Goal: Task Accomplishment & Management: Manage account settings

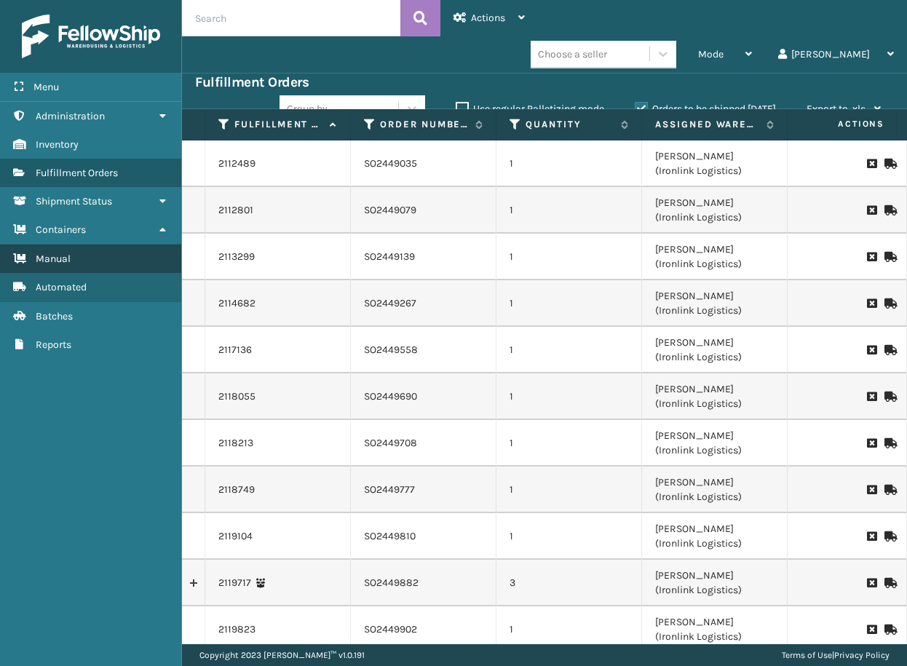
click at [95, 252] on link "Manual" at bounding box center [90, 258] width 181 height 28
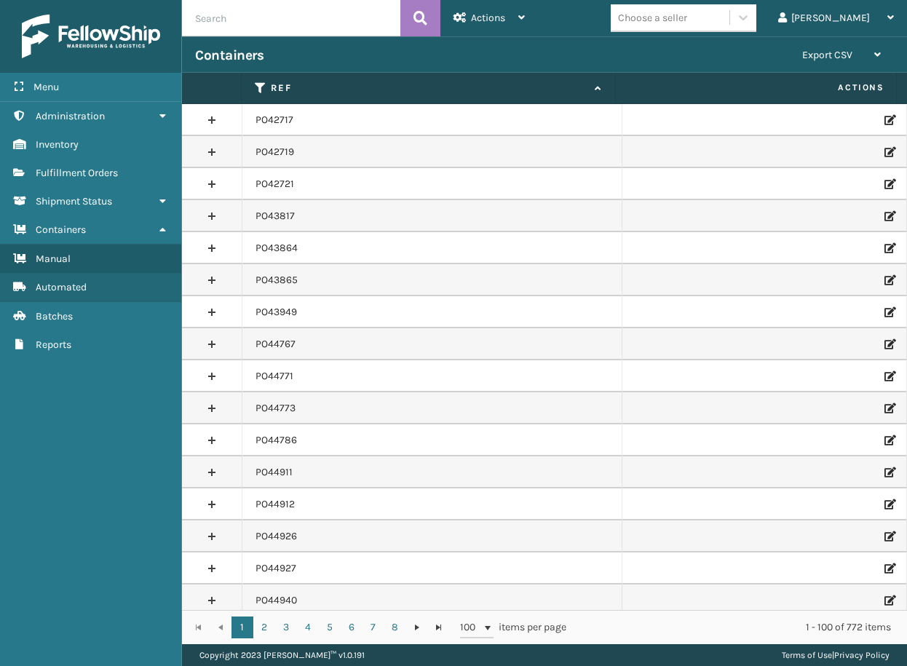
click at [285, 23] on input "text" at bounding box center [291, 18] width 218 height 36
paste input "PO50405"
type input "PO50405"
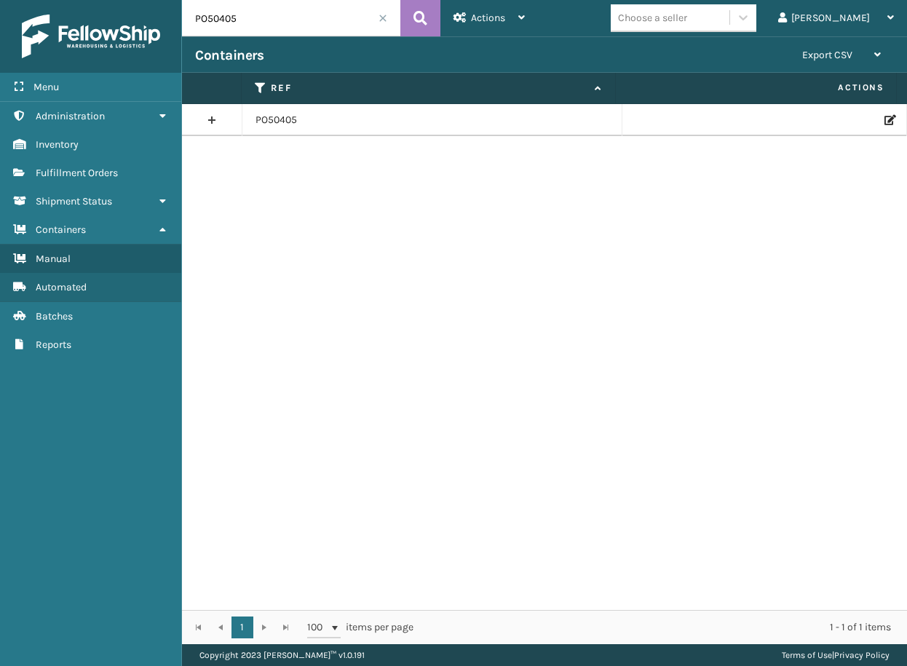
click at [884, 122] on icon at bounding box center [888, 120] width 9 height 10
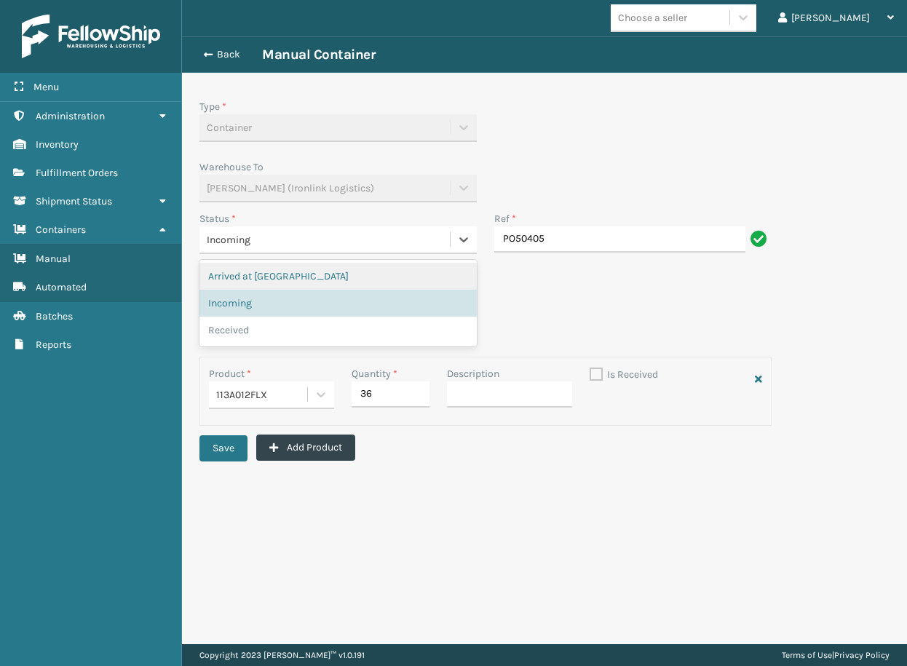
click at [259, 233] on div "Incoming" at bounding box center [325, 239] width 236 height 15
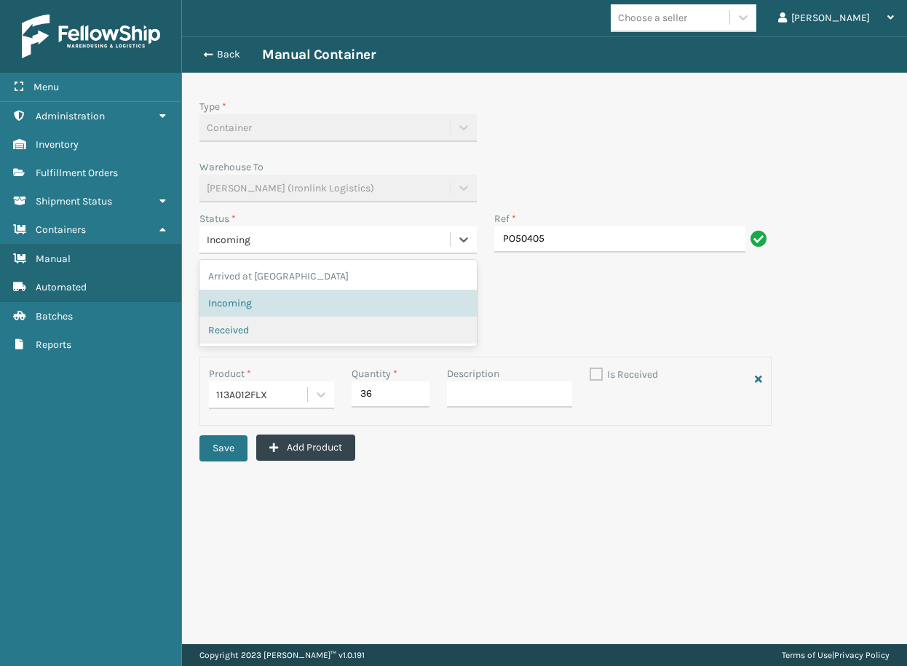
click at [236, 329] on span "Received" at bounding box center [228, 329] width 41 height 15
checkbox input "true"
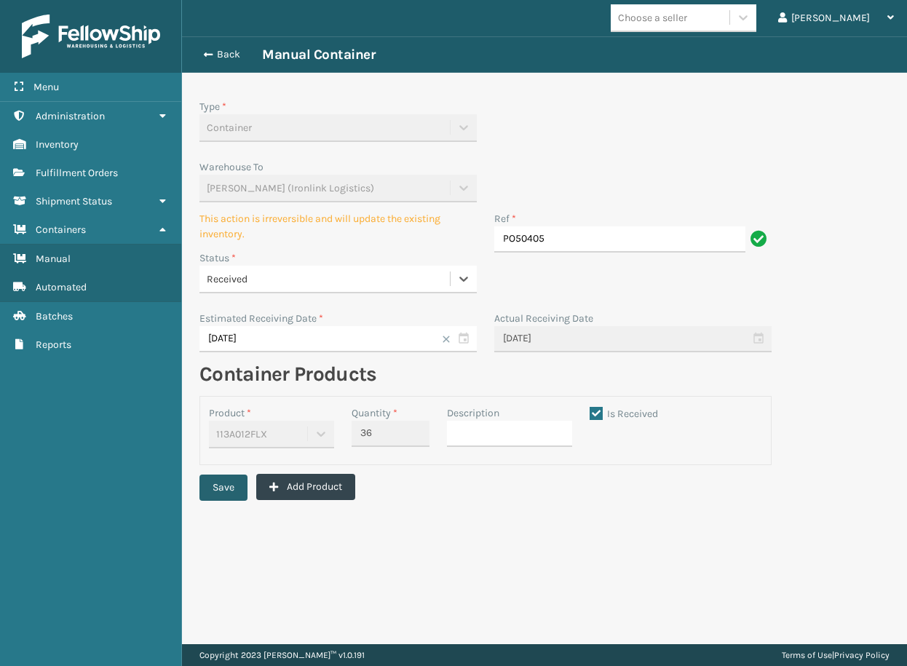
click at [236, 485] on button "Save" at bounding box center [223, 487] width 48 height 26
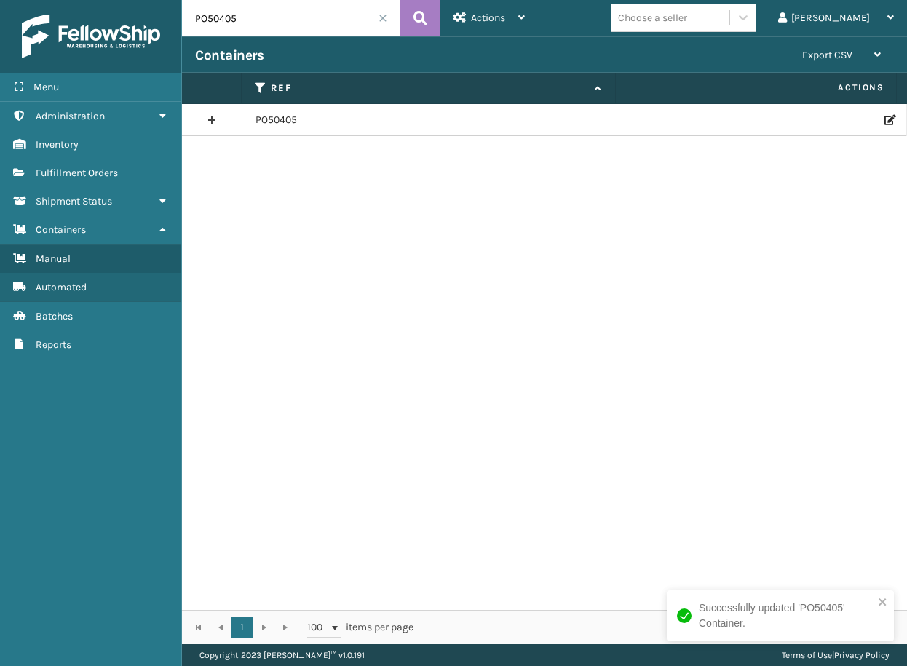
click at [349, 474] on div "PO50405" at bounding box center [544, 357] width 725 height 506
click at [884, 117] on icon at bounding box center [888, 120] width 9 height 10
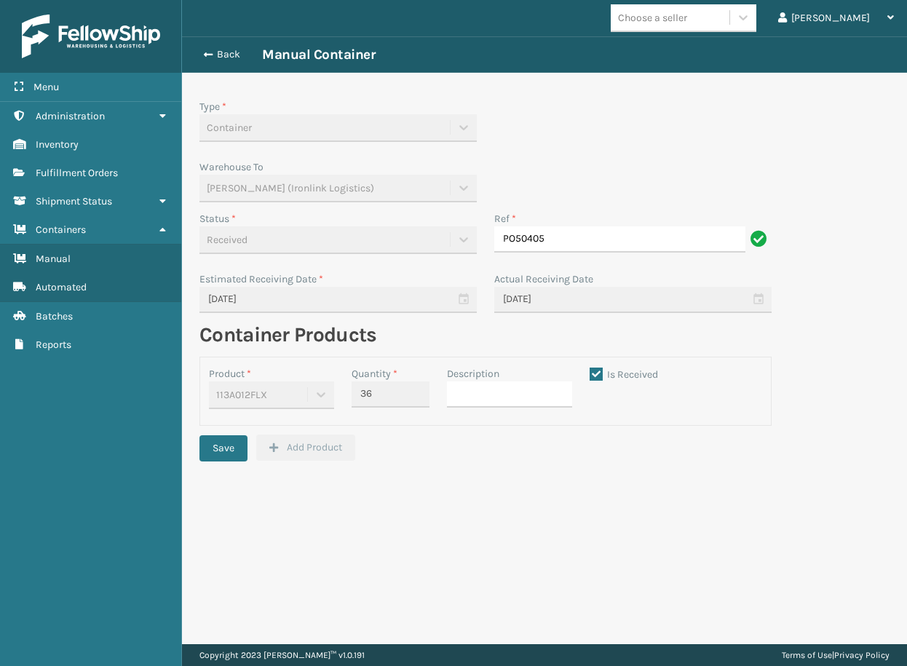
click at [232, 45] on div "Back Manual Container" at bounding box center [544, 54] width 725 height 36
click at [235, 52] on button "Back" at bounding box center [228, 54] width 67 height 13
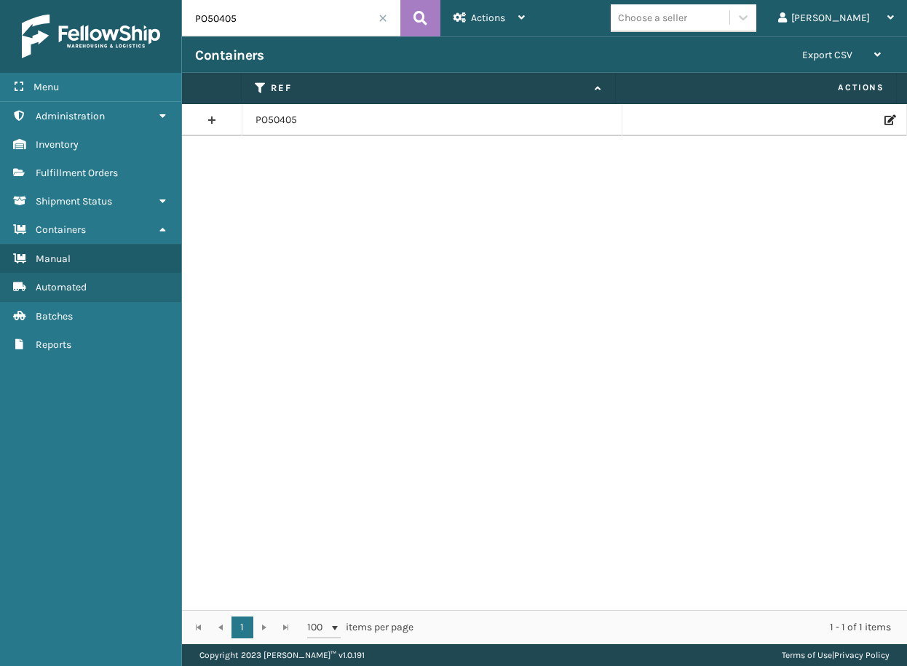
click at [237, 19] on input "PO50405" at bounding box center [291, 18] width 218 height 36
paste input "49707"
type input "PO49707"
click at [884, 116] on icon at bounding box center [888, 120] width 9 height 10
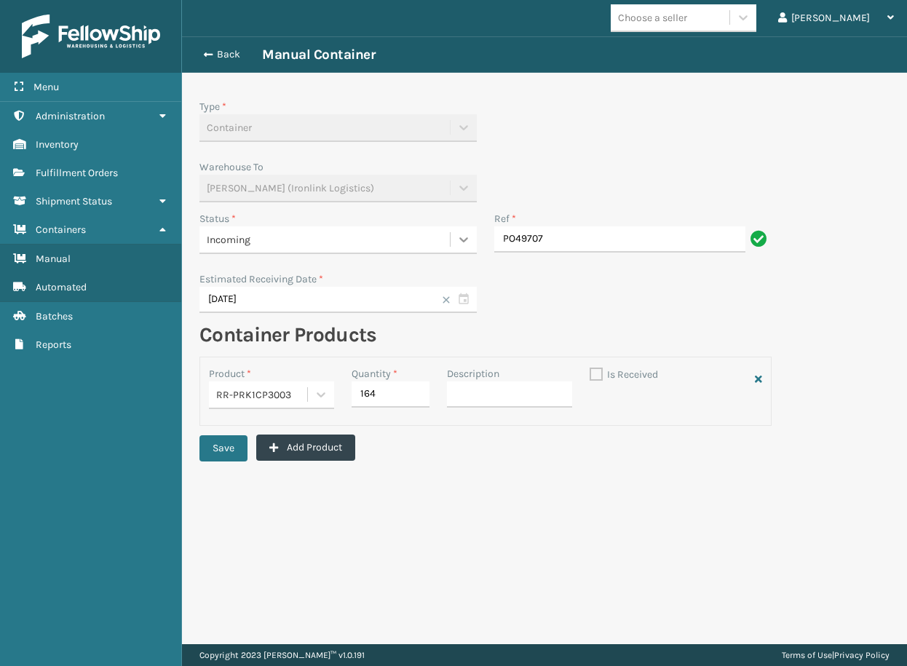
click at [474, 234] on div at bounding box center [463, 239] width 26 height 26
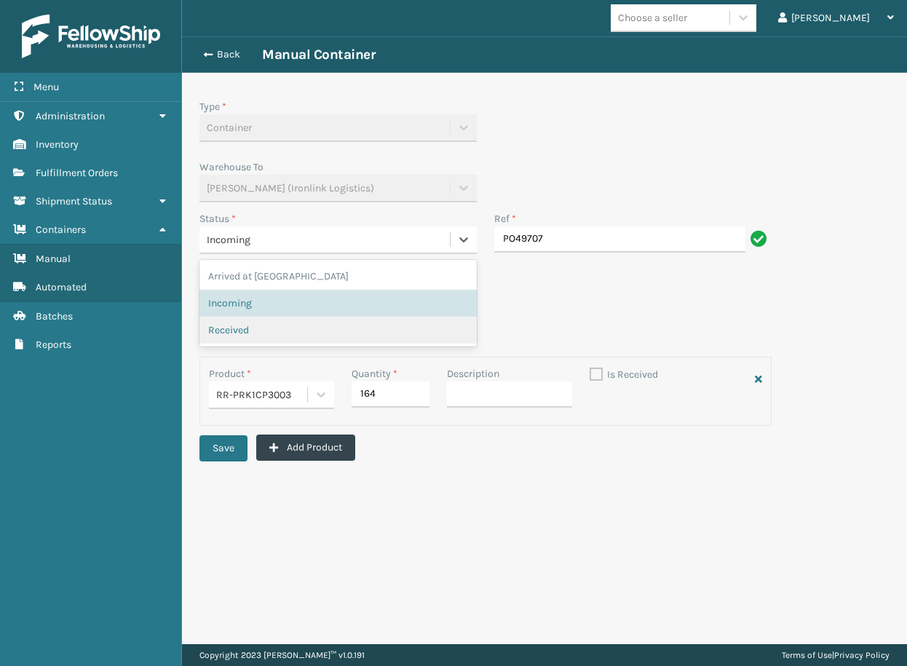
click at [252, 332] on div "Received" at bounding box center [338, 329] width 260 height 15
checkbox input "true"
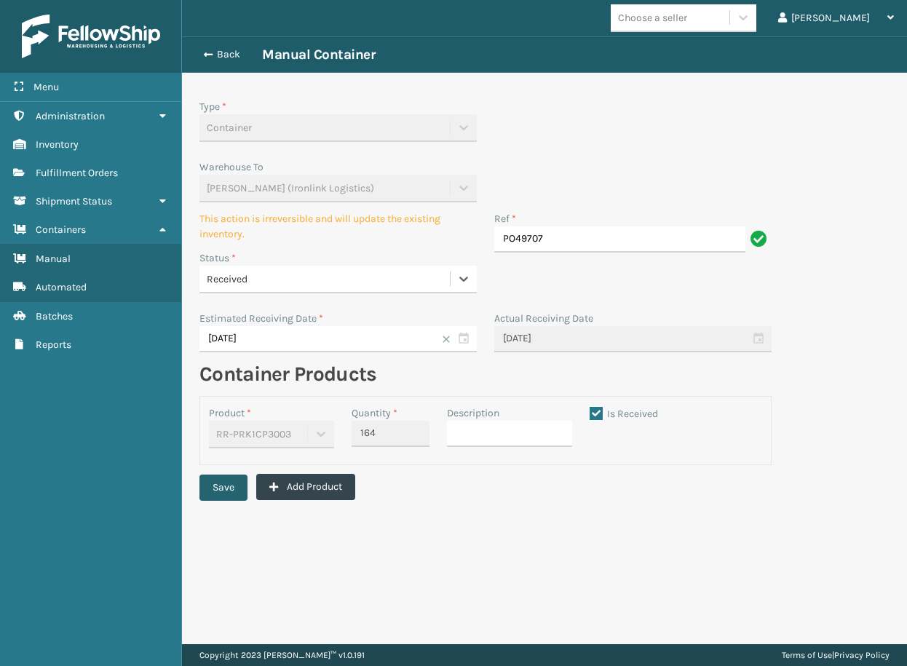
click at [226, 486] on button "Save" at bounding box center [223, 487] width 48 height 26
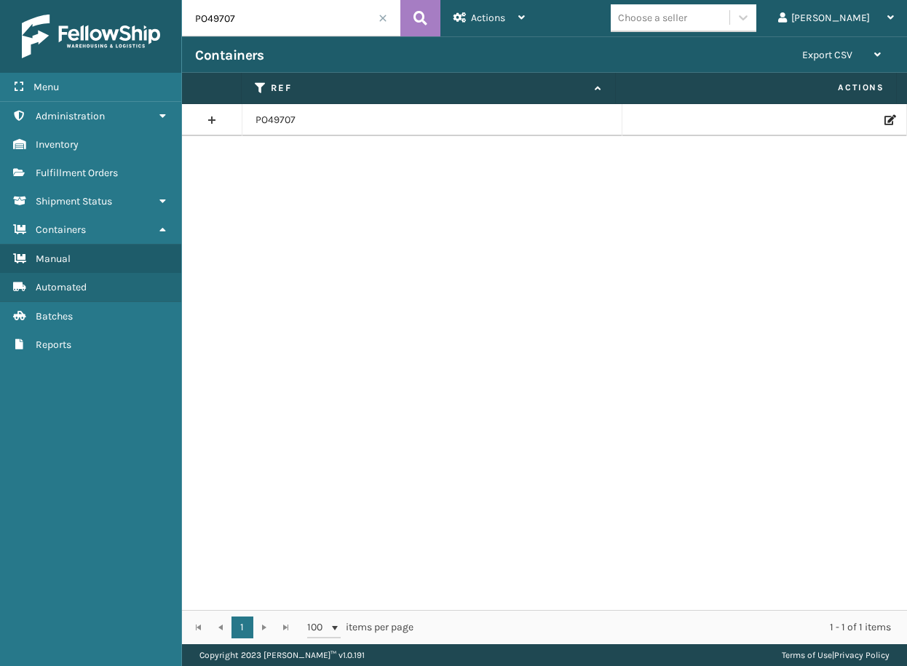
click at [217, 23] on input "PO49707" at bounding box center [291, 18] width 218 height 36
paste input "50378"
type input "PO50378"
click at [868, 122] on div at bounding box center [764, 120] width 258 height 10
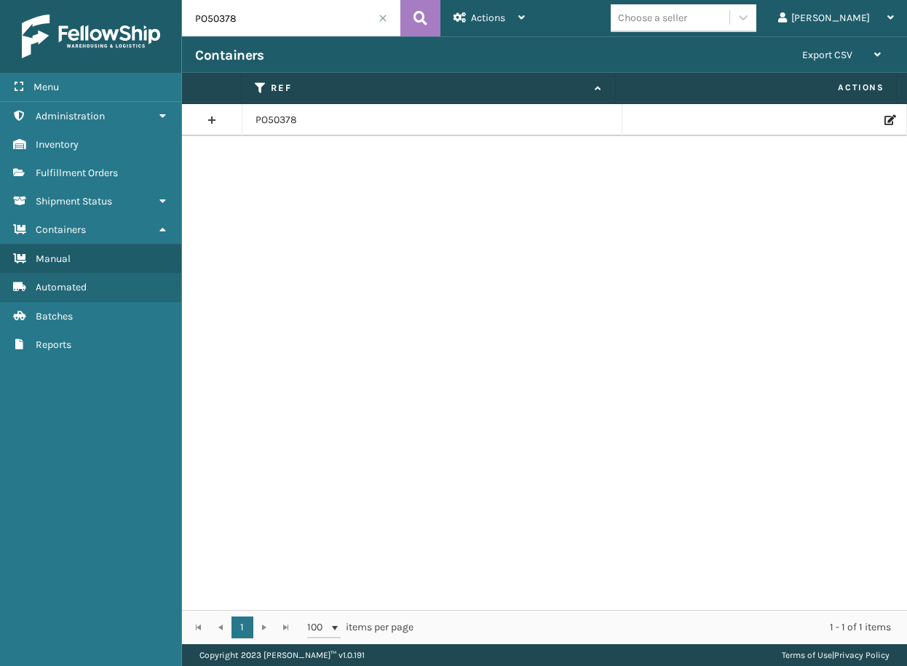
click at [884, 116] on icon at bounding box center [888, 120] width 9 height 10
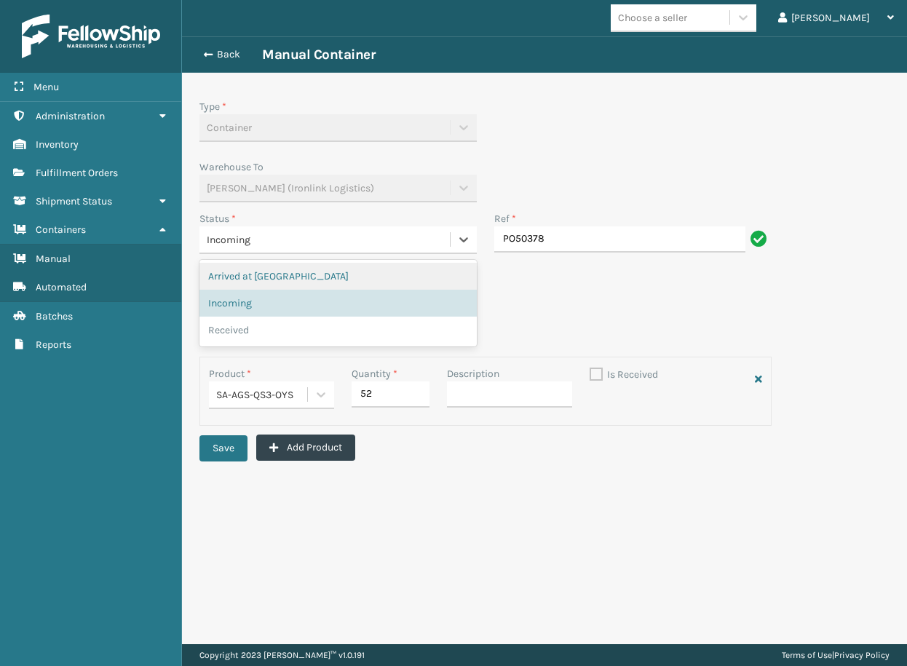
drag, startPoint x: 266, startPoint y: 238, endPoint x: 272, endPoint y: 255, distance: 18.4
click at [266, 239] on div "Incoming" at bounding box center [325, 239] width 236 height 15
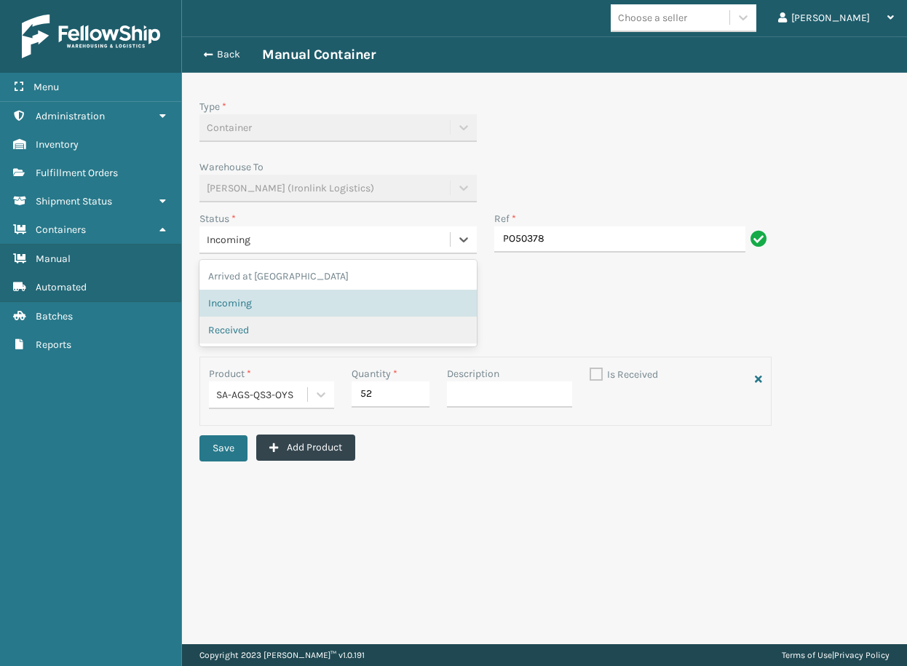
click at [255, 326] on div "Received" at bounding box center [338, 329] width 260 height 15
checkbox input "true"
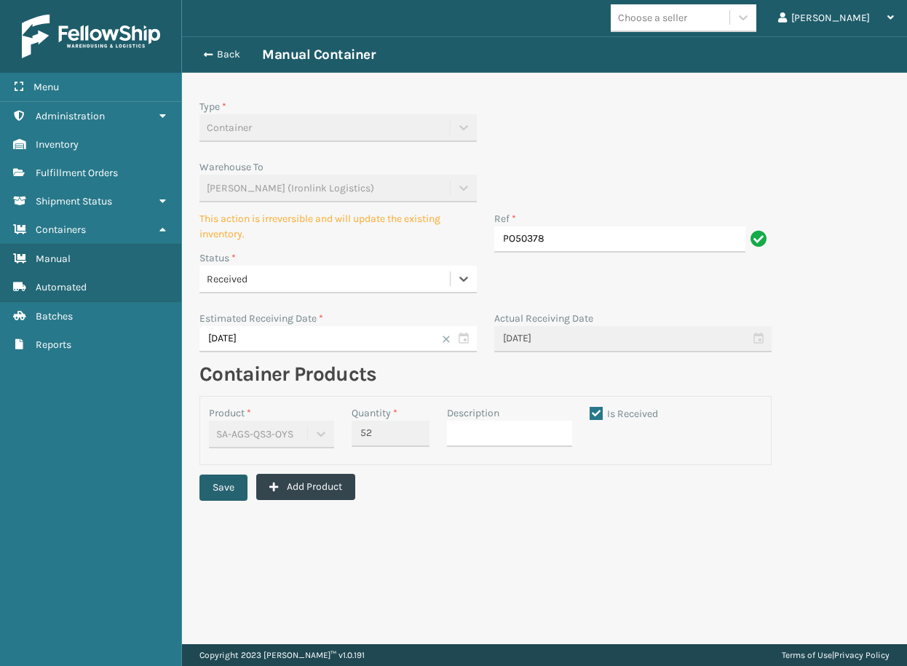
click at [228, 480] on button "Save" at bounding box center [223, 487] width 48 height 26
